Goal: Navigation & Orientation: Find specific page/section

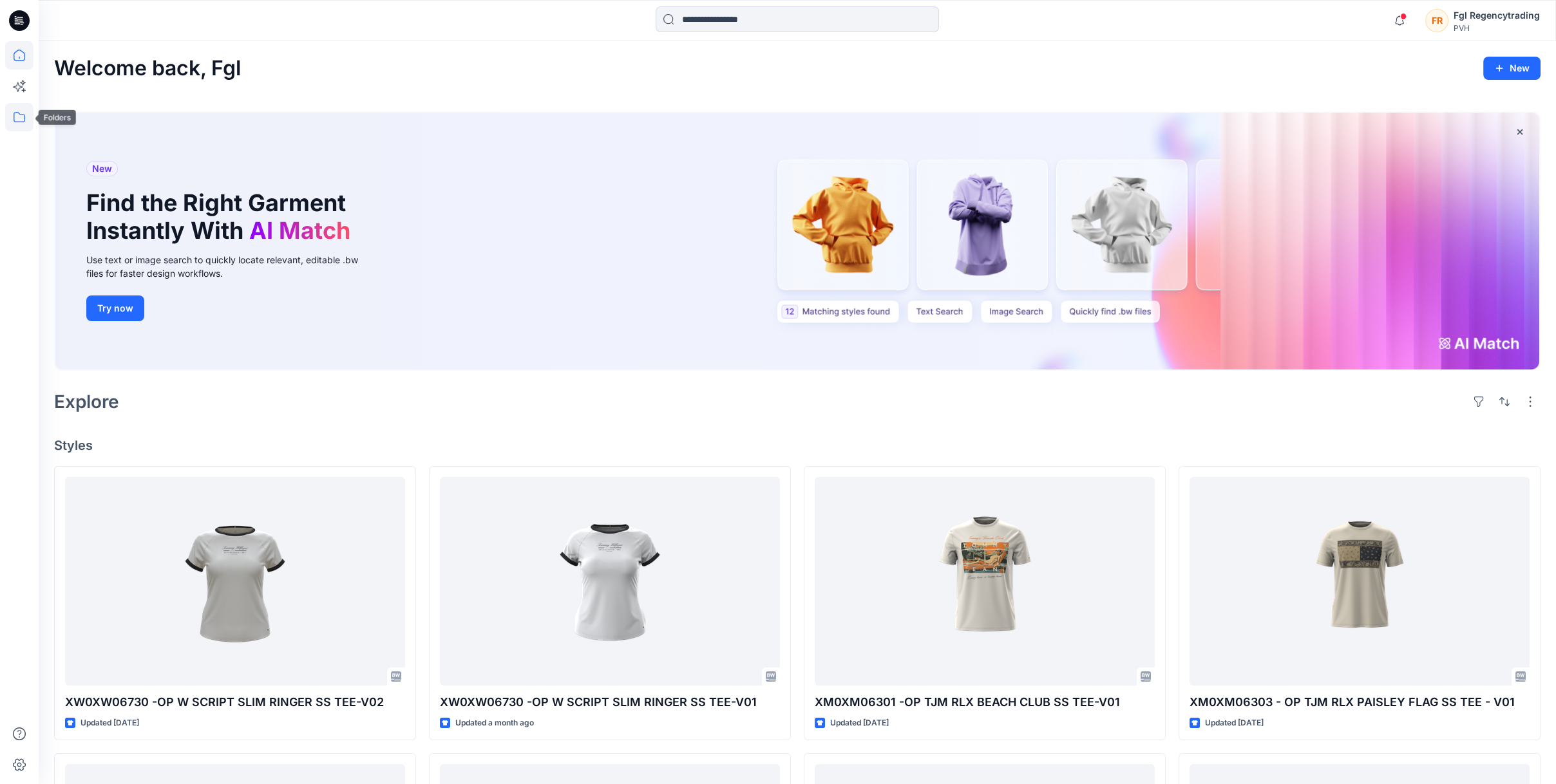
click at [18, 123] on icon at bounding box center [18, 117] width 28 height 28
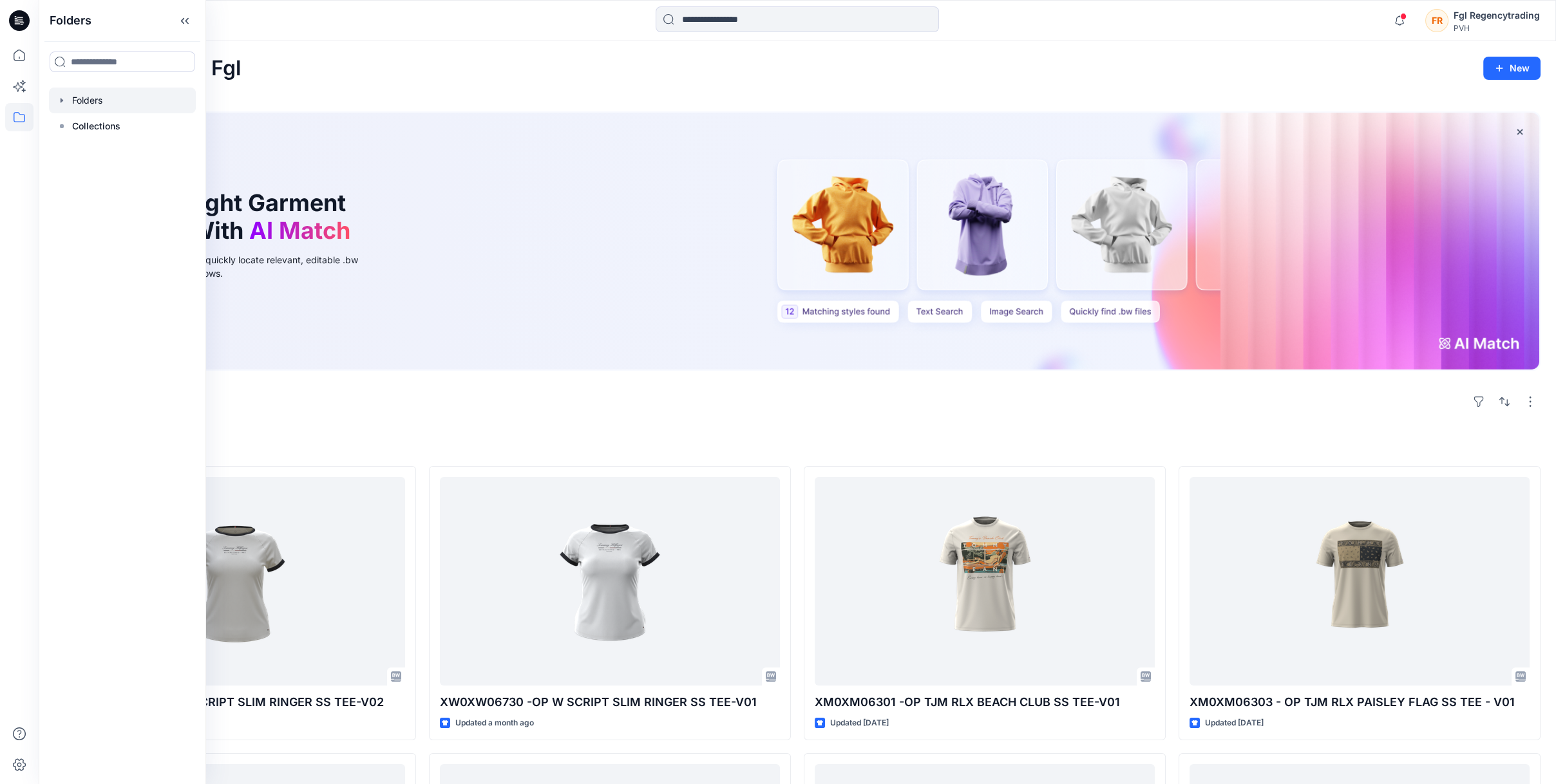
click at [101, 99] on div at bounding box center [122, 100] width 147 height 26
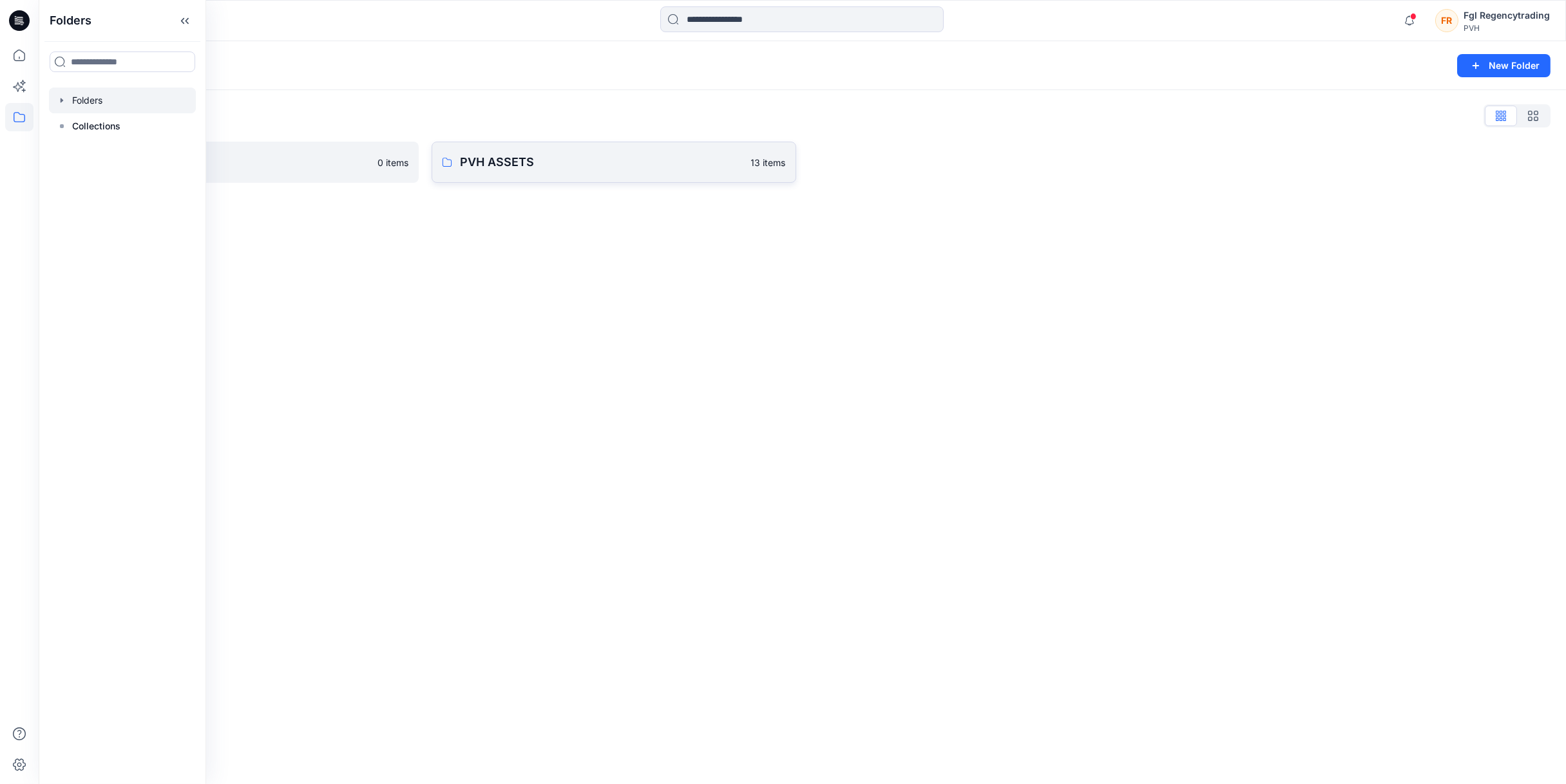
click at [561, 166] on p "PVH ASSETS" at bounding box center [602, 162] width 284 height 18
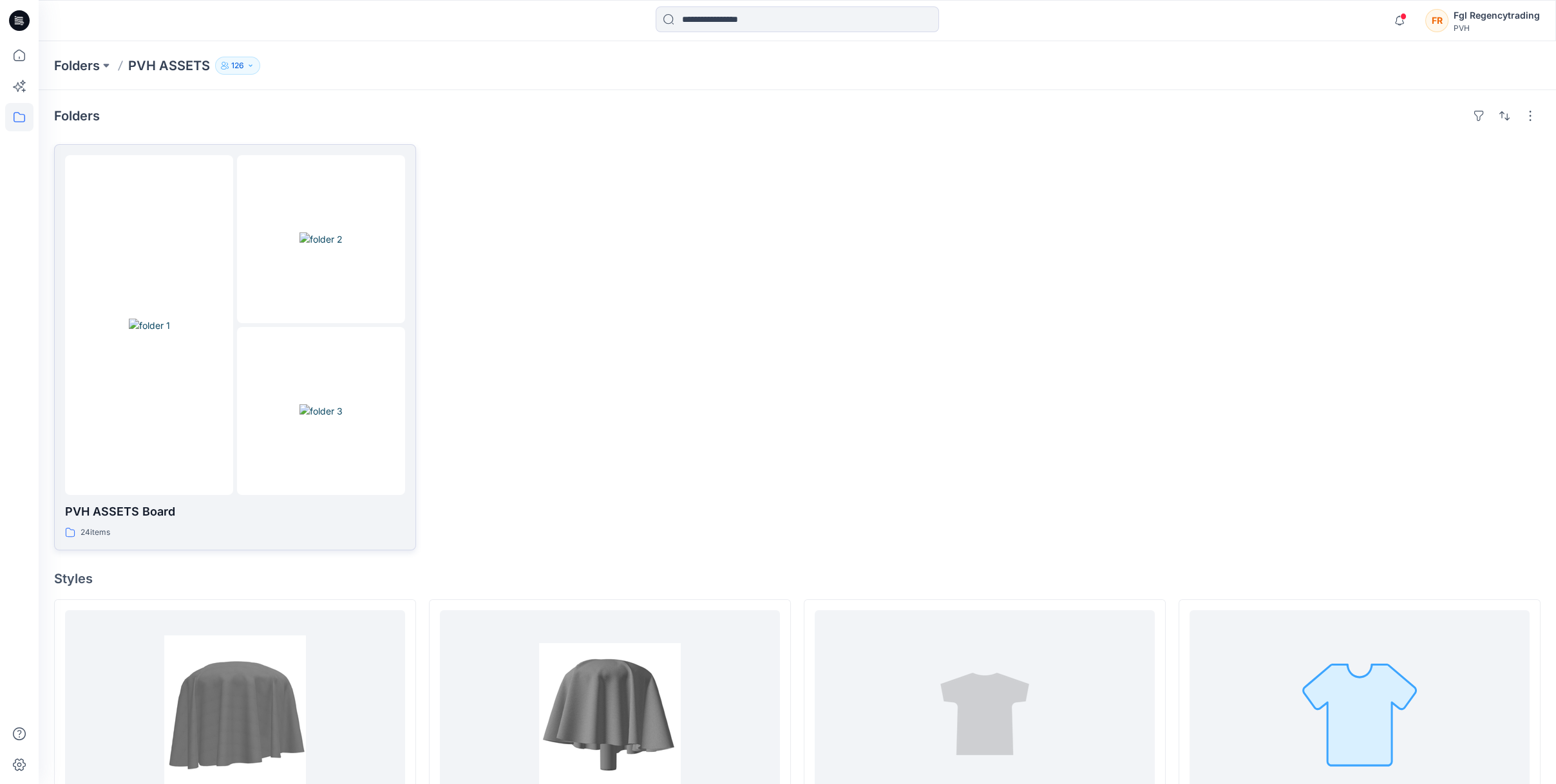
click at [299, 425] on div at bounding box center [321, 412] width 168 height 168
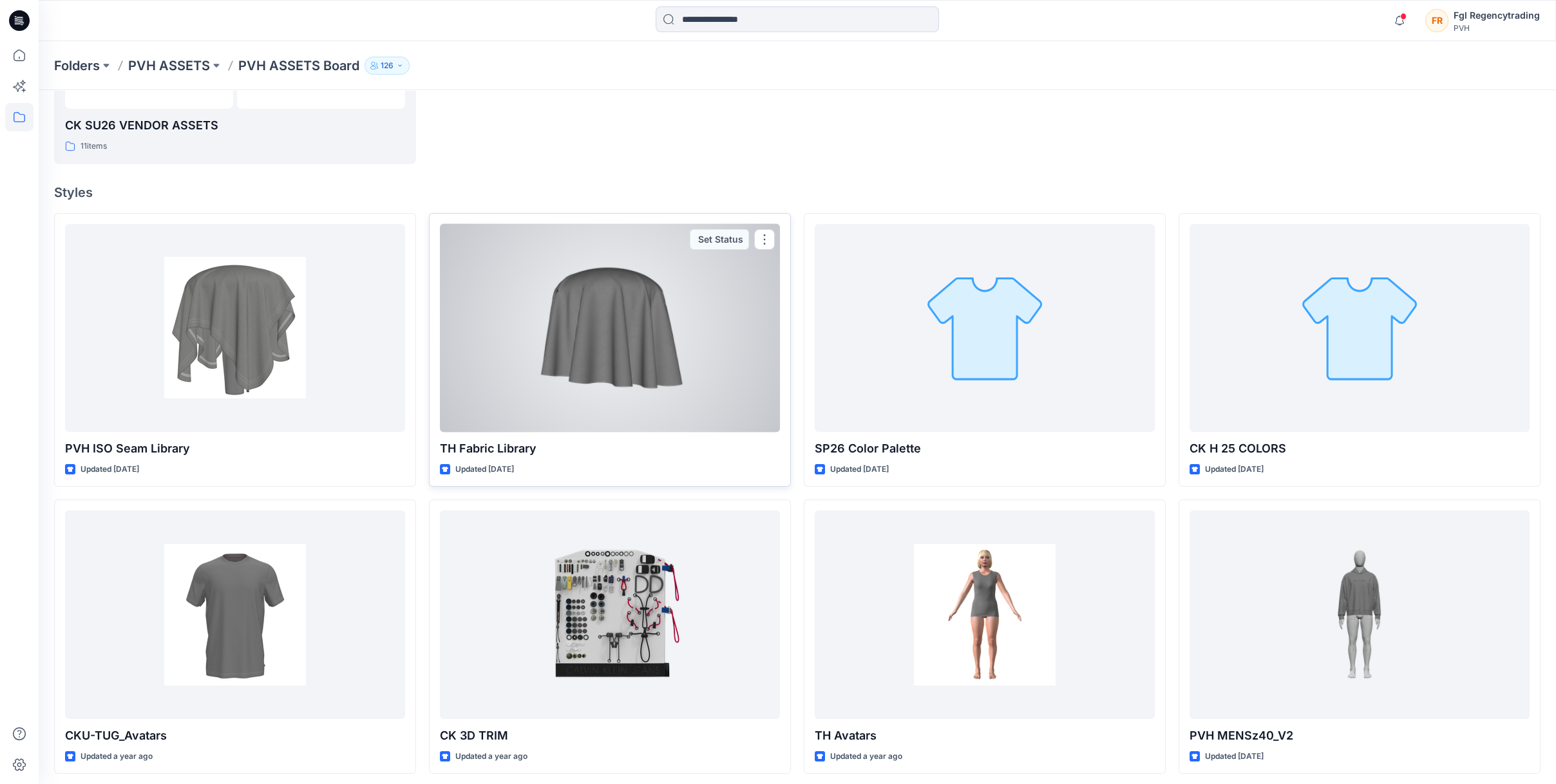
scroll to position [451, 0]
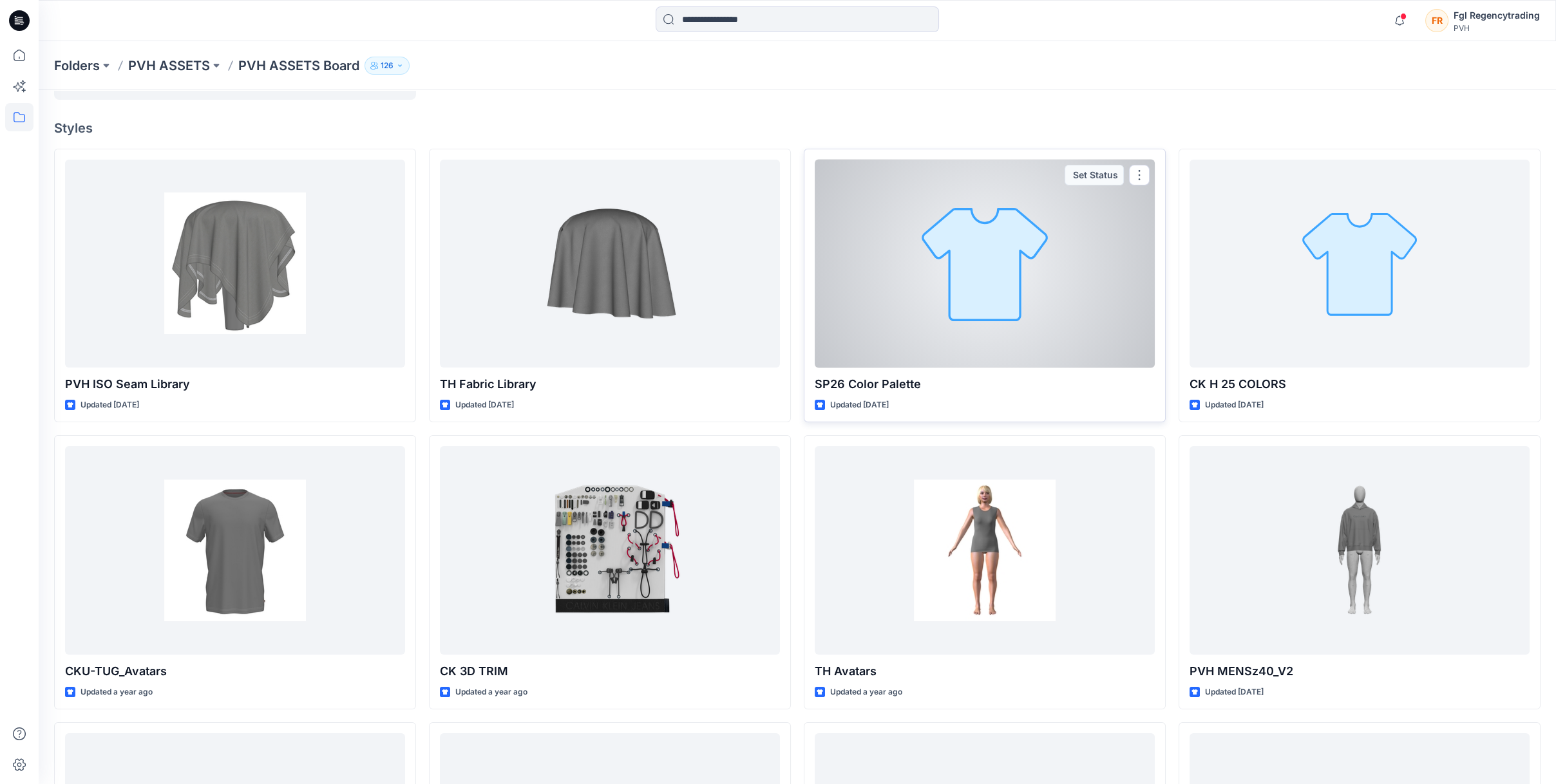
click at [916, 312] on div at bounding box center [984, 263] width 340 height 208
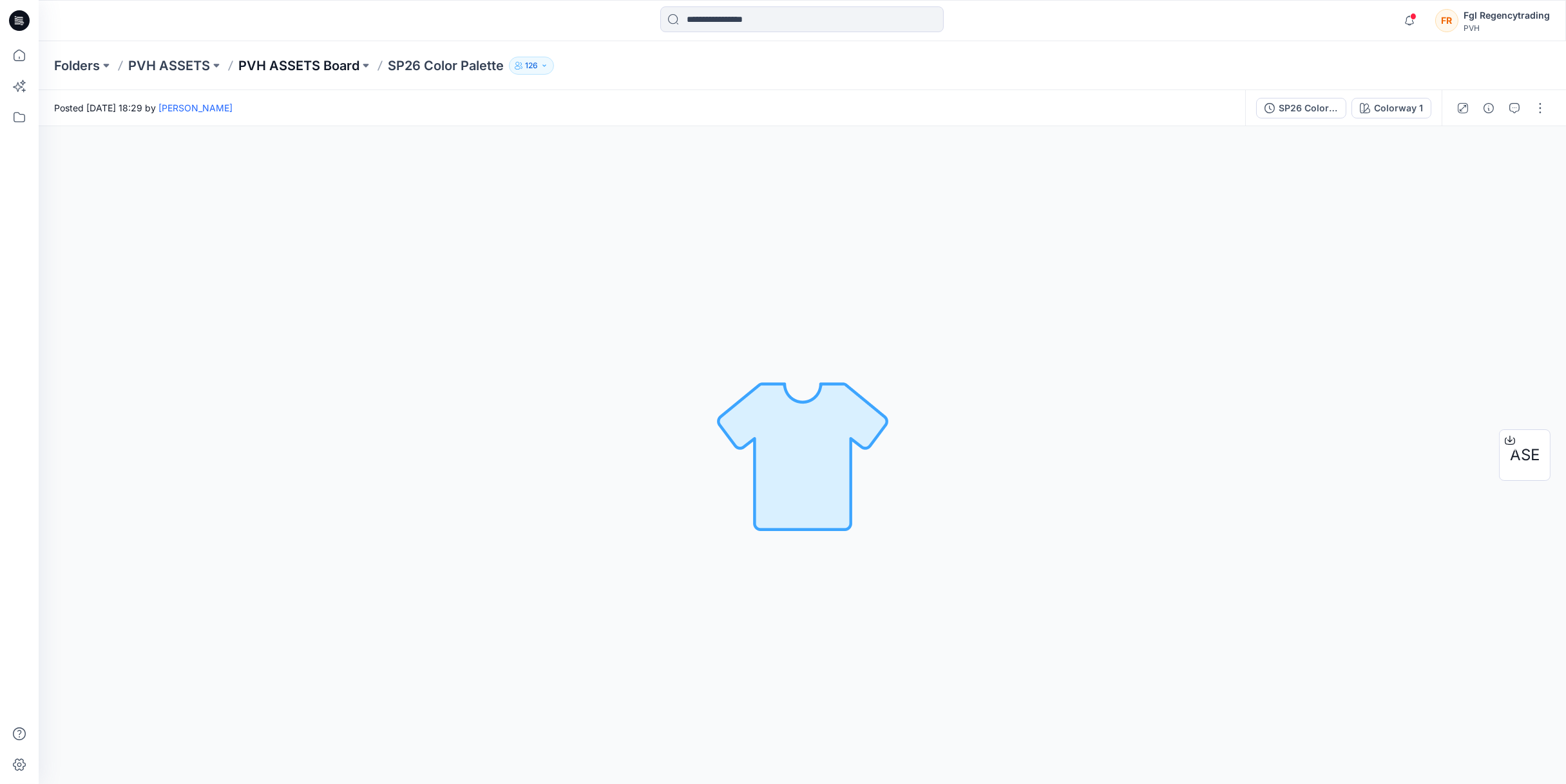
click at [332, 72] on p "PVH ASSETS Board" at bounding box center [299, 66] width 121 height 18
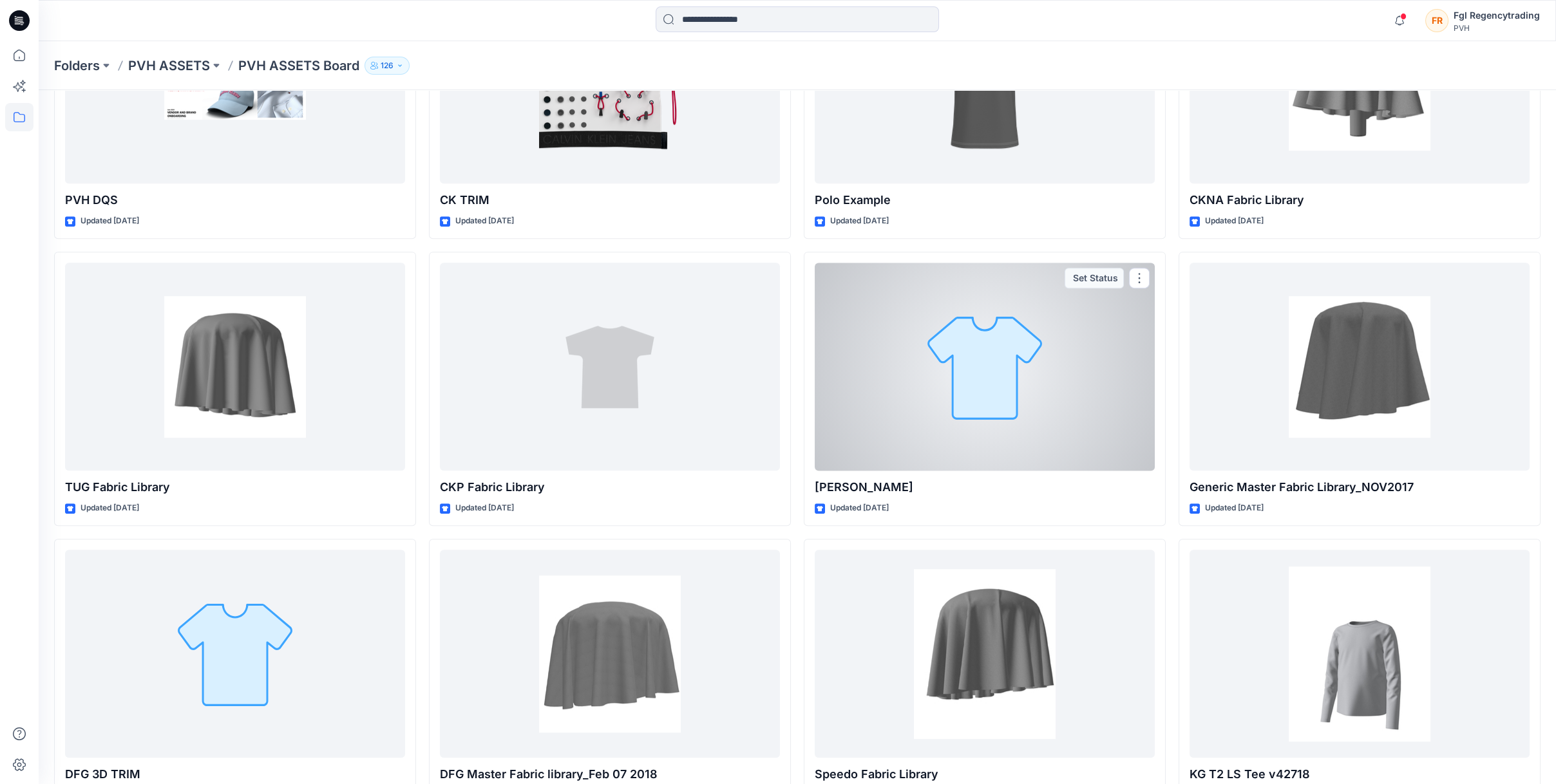
scroll to position [1538, 0]
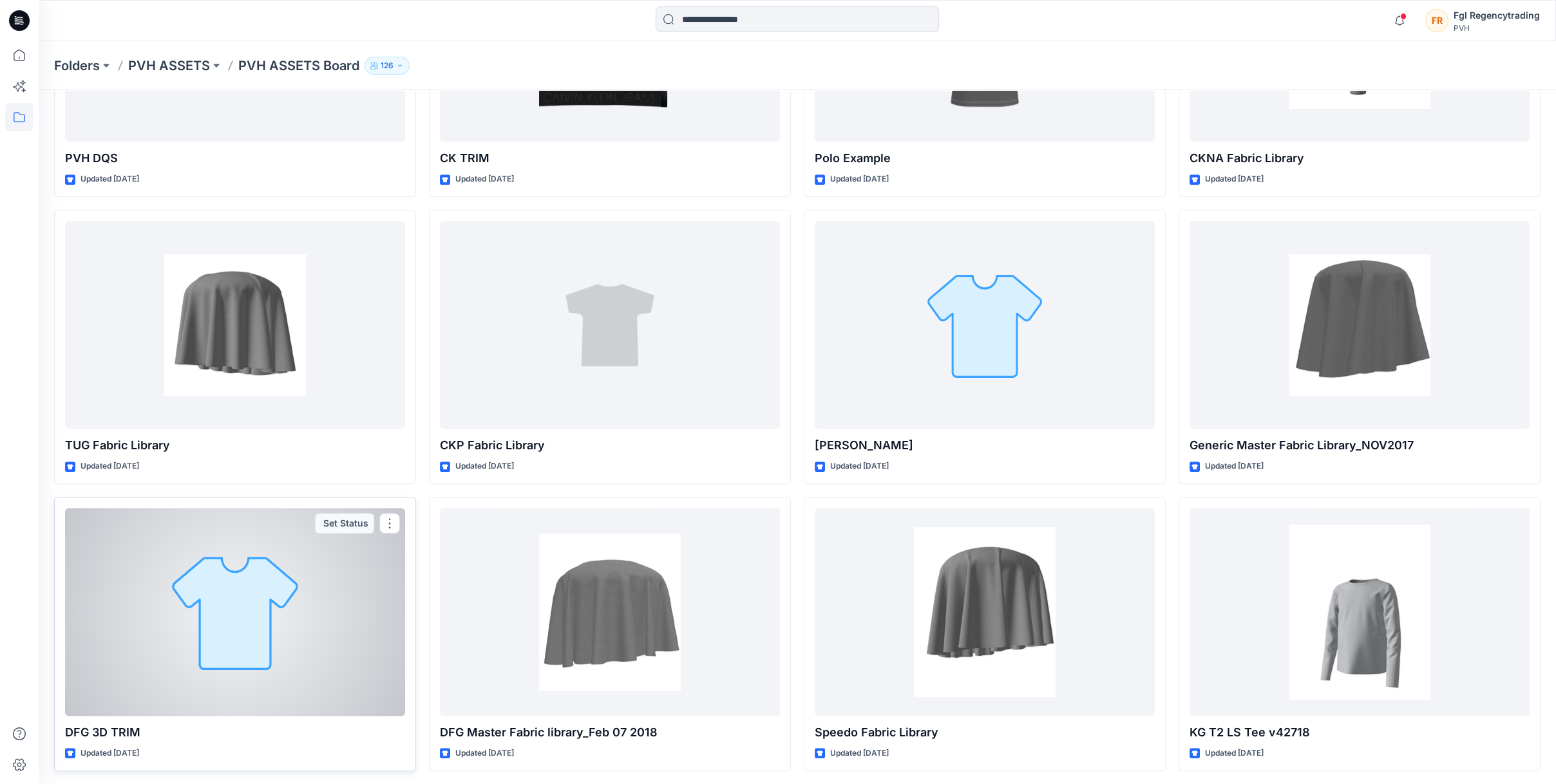
click at [191, 600] on div at bounding box center [235, 612] width 340 height 208
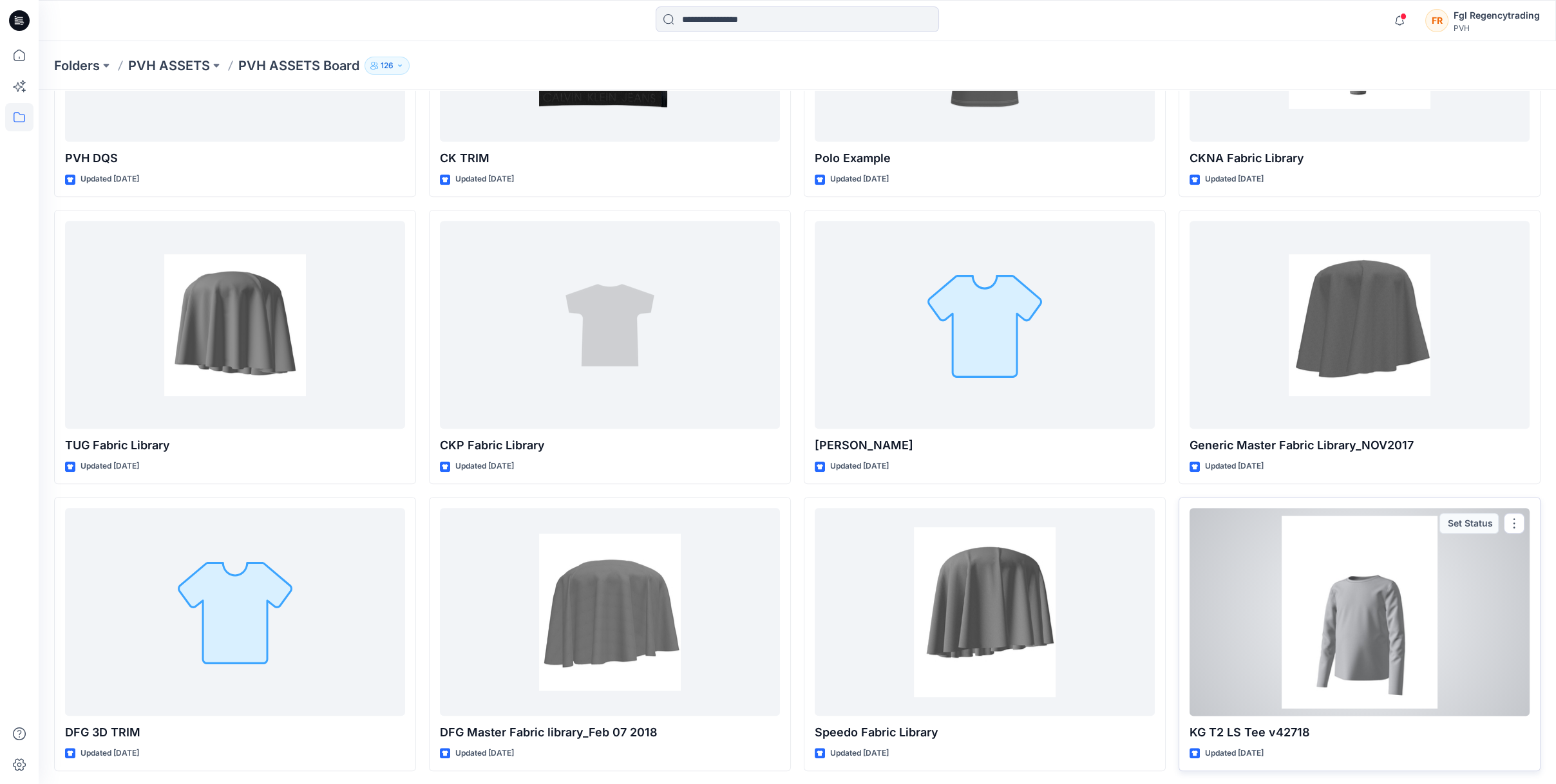
scroll to position [1474, 0]
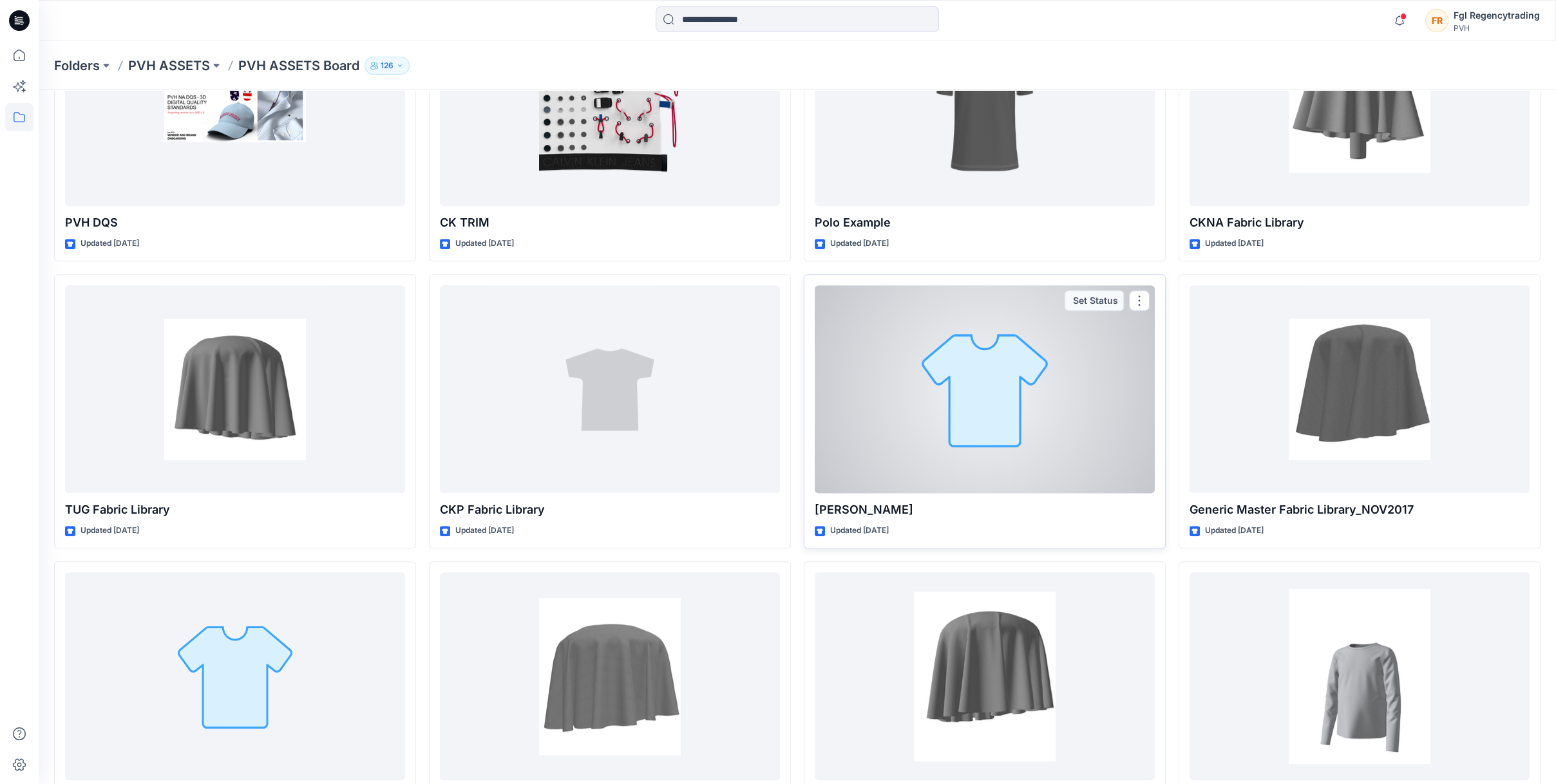
click at [951, 419] on div at bounding box center [984, 389] width 340 height 208
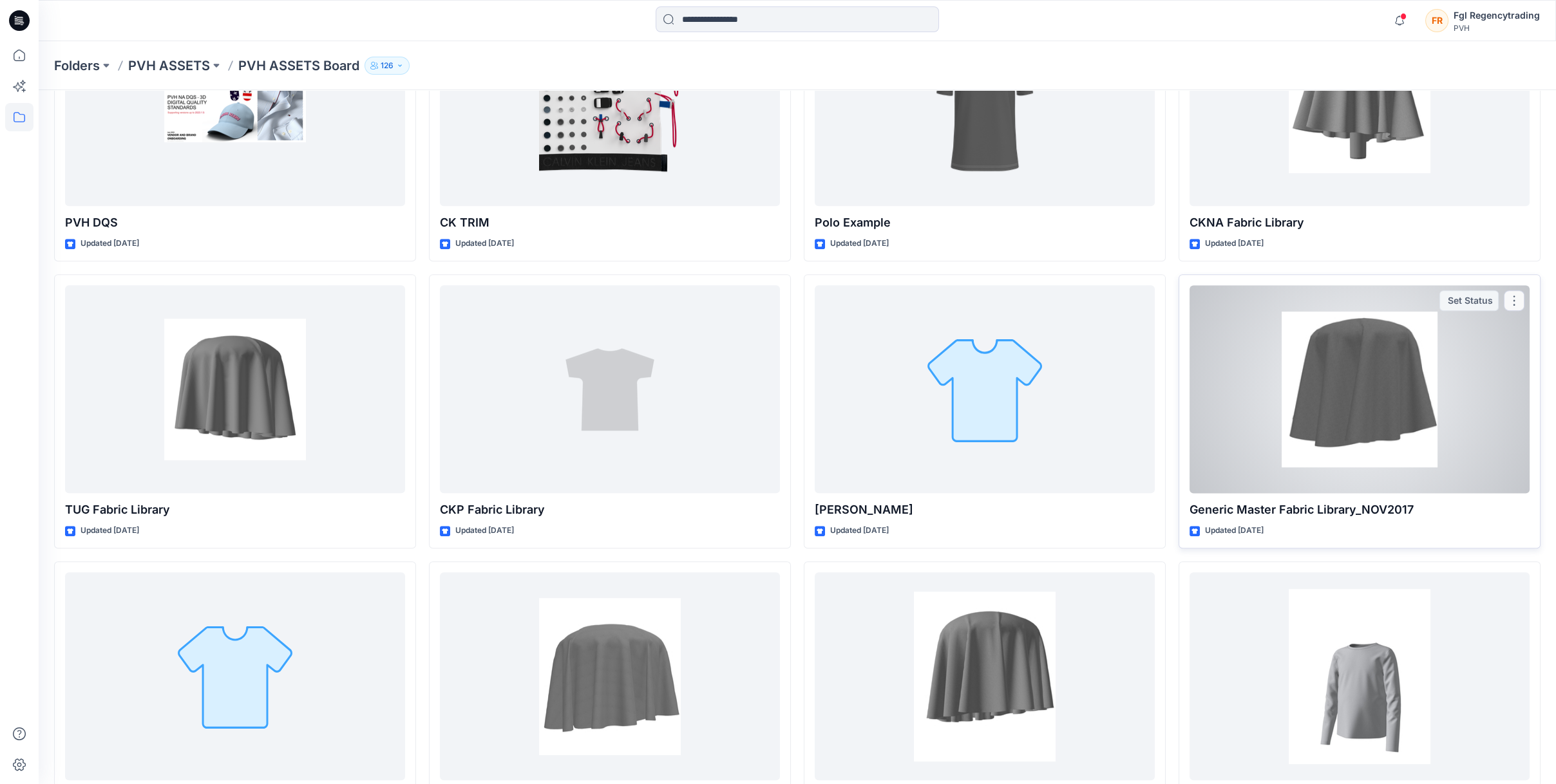
scroll to position [1345, 0]
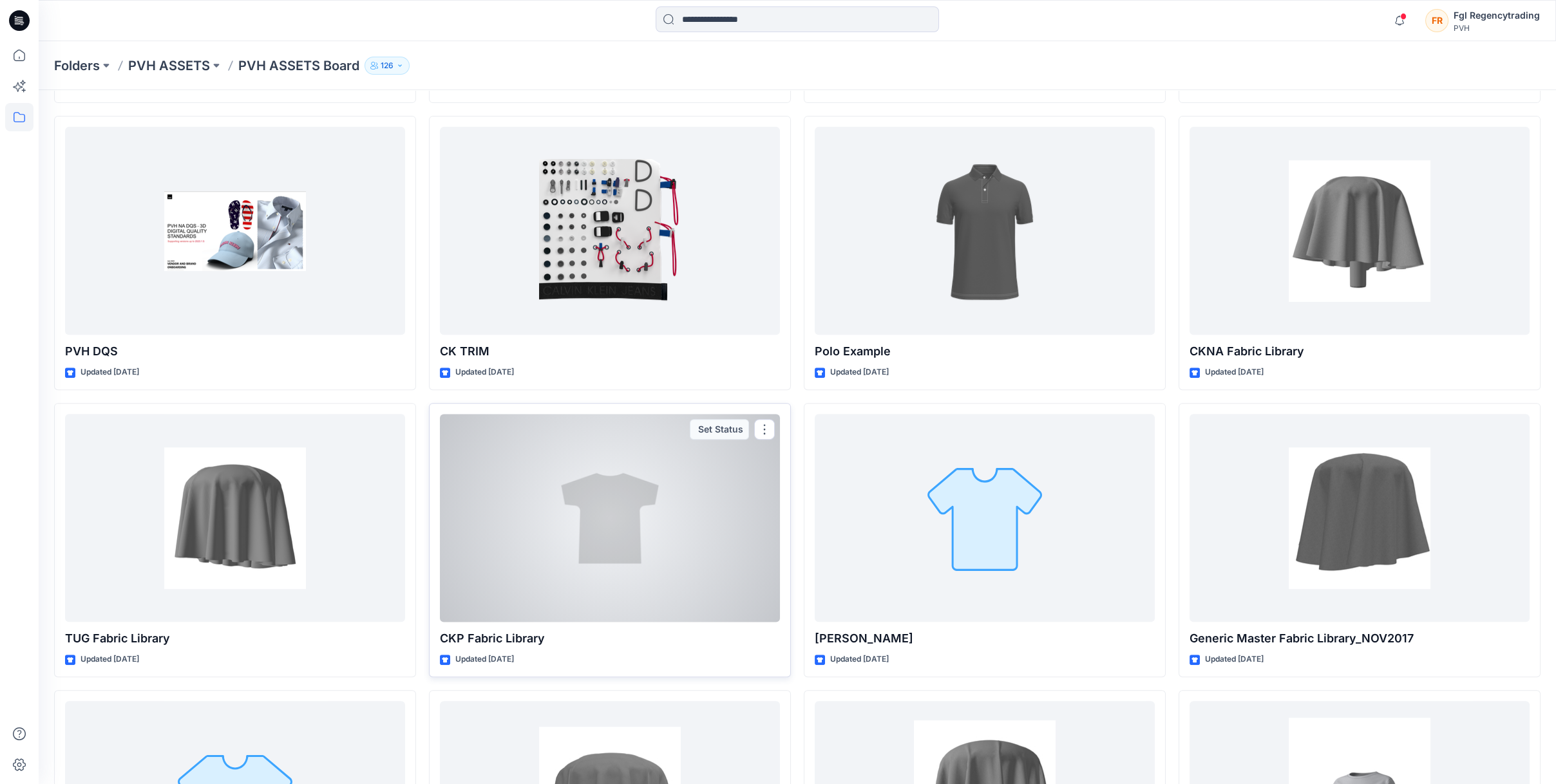
click at [537, 488] on div at bounding box center [609, 518] width 340 height 208
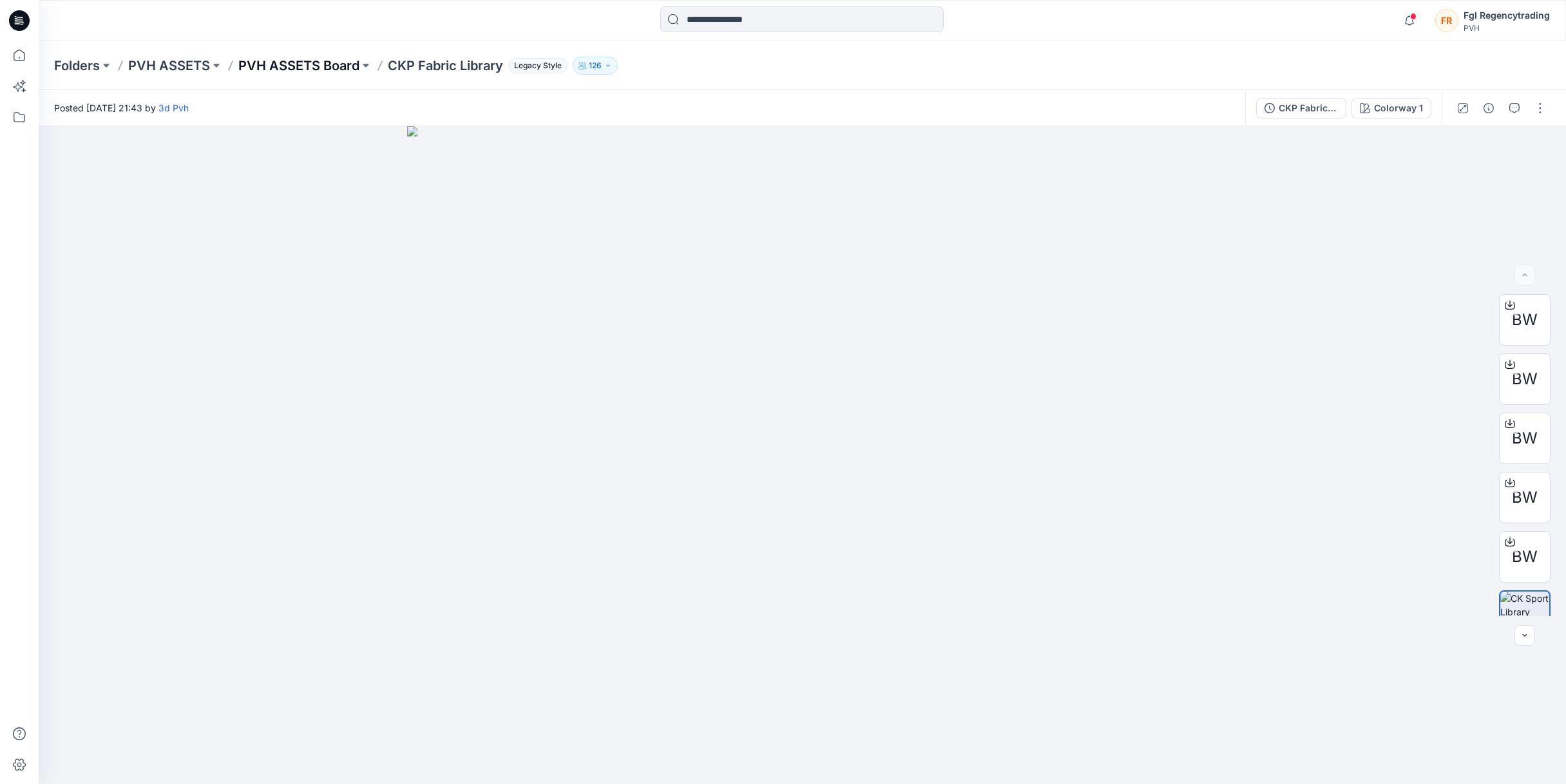
click at [262, 61] on p "PVH ASSETS Board" at bounding box center [299, 66] width 121 height 18
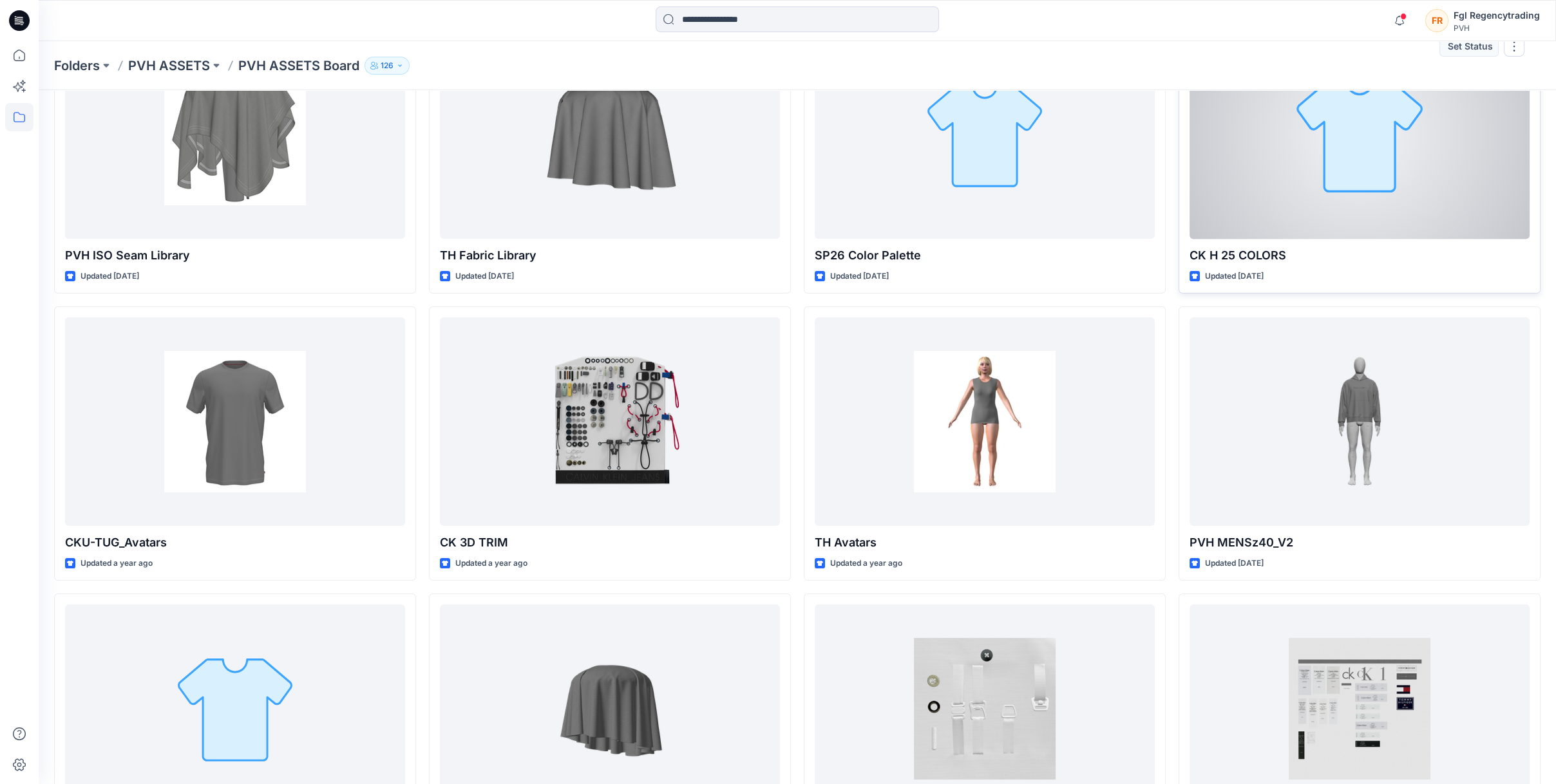
scroll to position [386, 0]
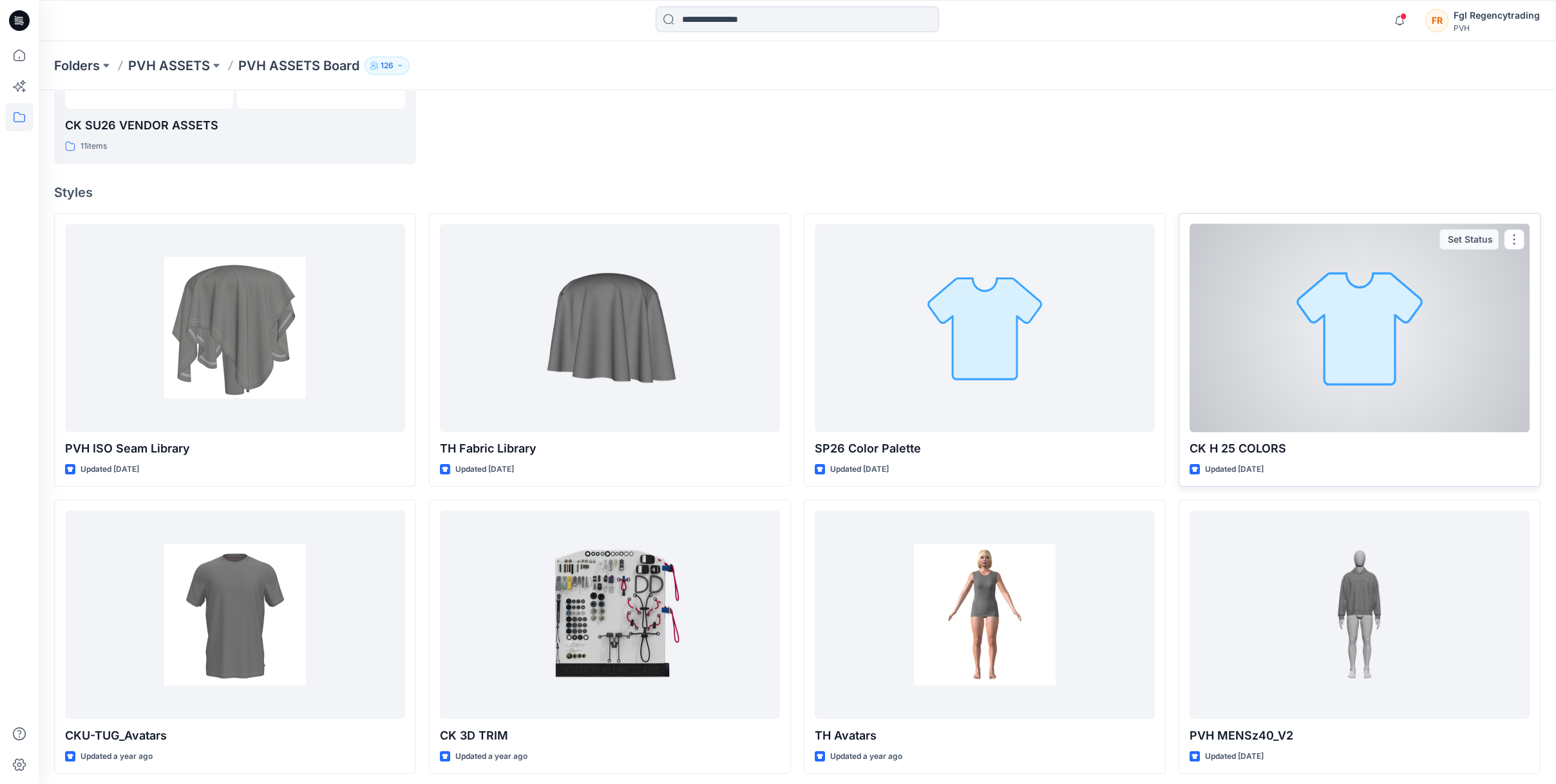
click at [1329, 286] on div at bounding box center [1359, 328] width 340 height 208
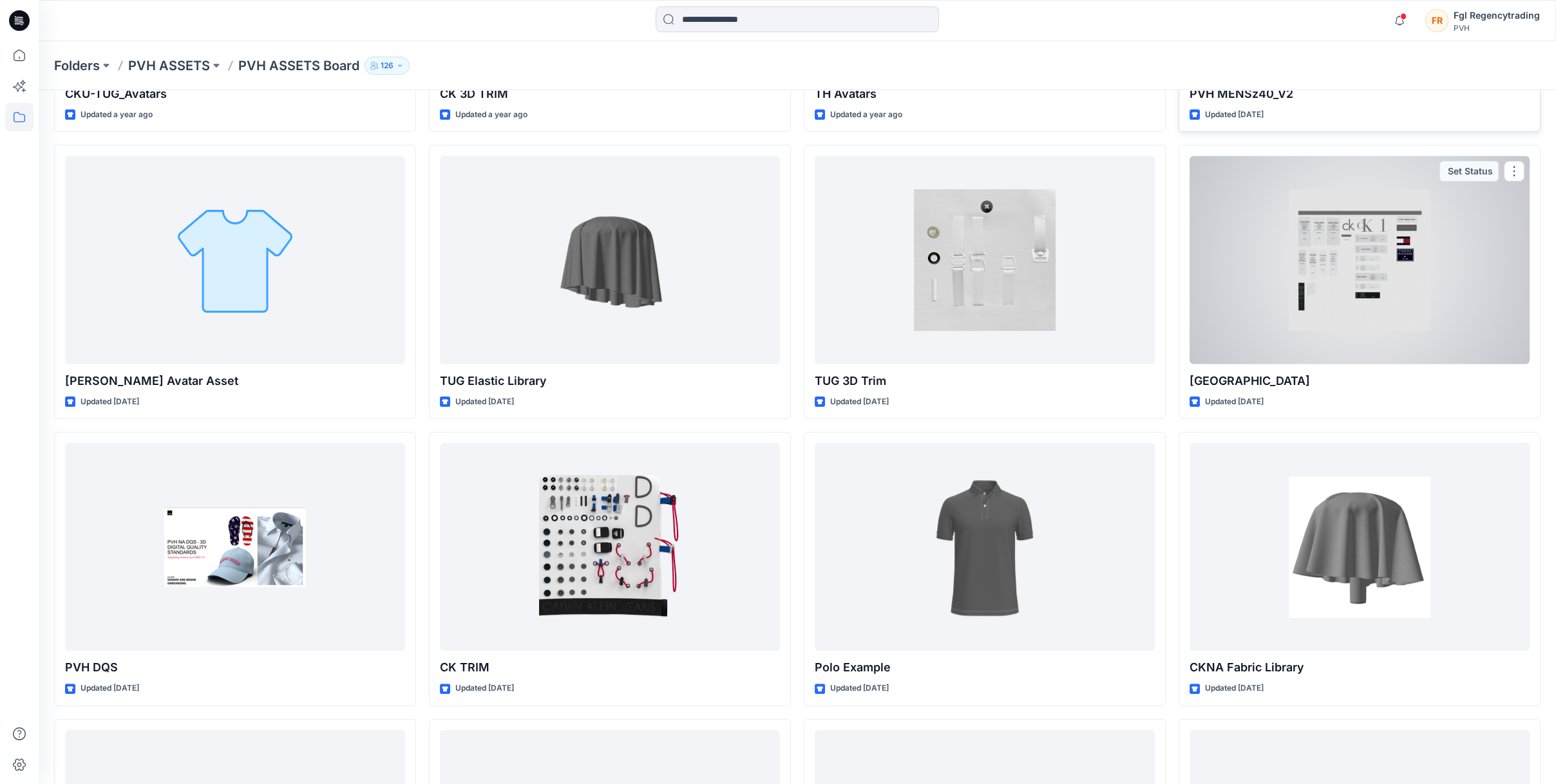
scroll to position [1031, 0]
